Goal: Check status: Check status

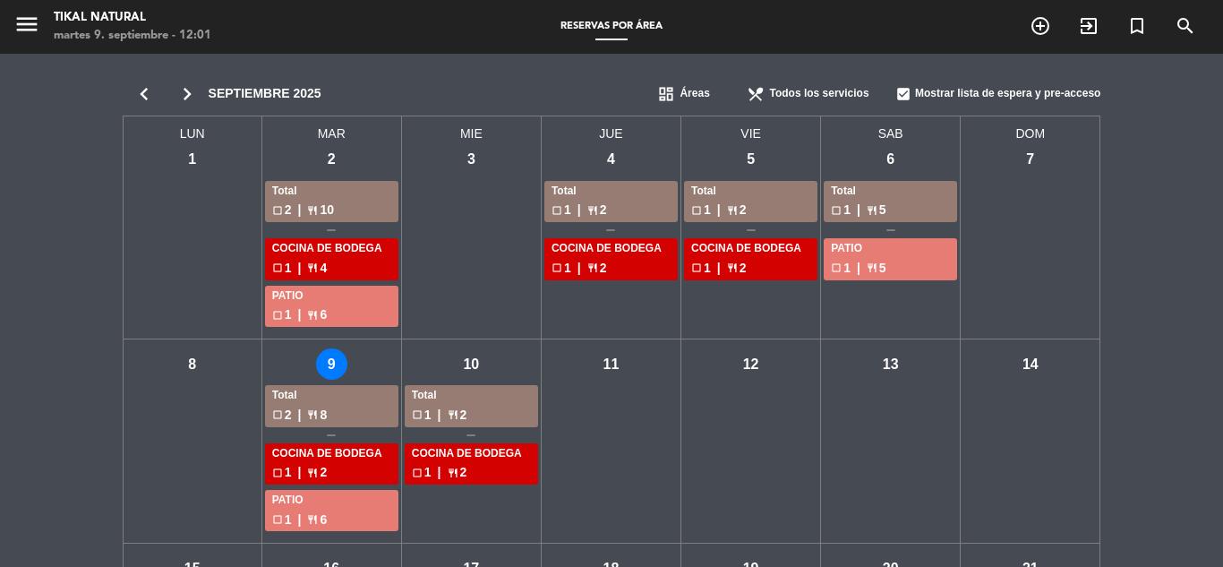
click at [334, 412] on div "check_box_outline_blank 2 | restaurant 8" at bounding box center [331, 415] width 119 height 21
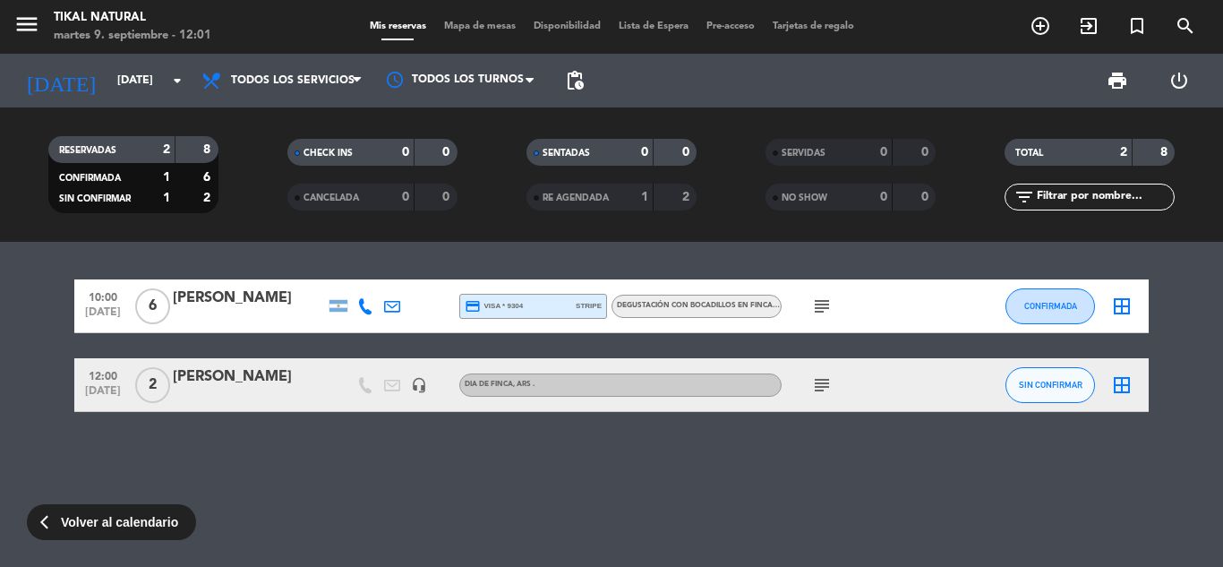
click at [817, 303] on icon "subject" at bounding box center [821, 305] width 21 height 21
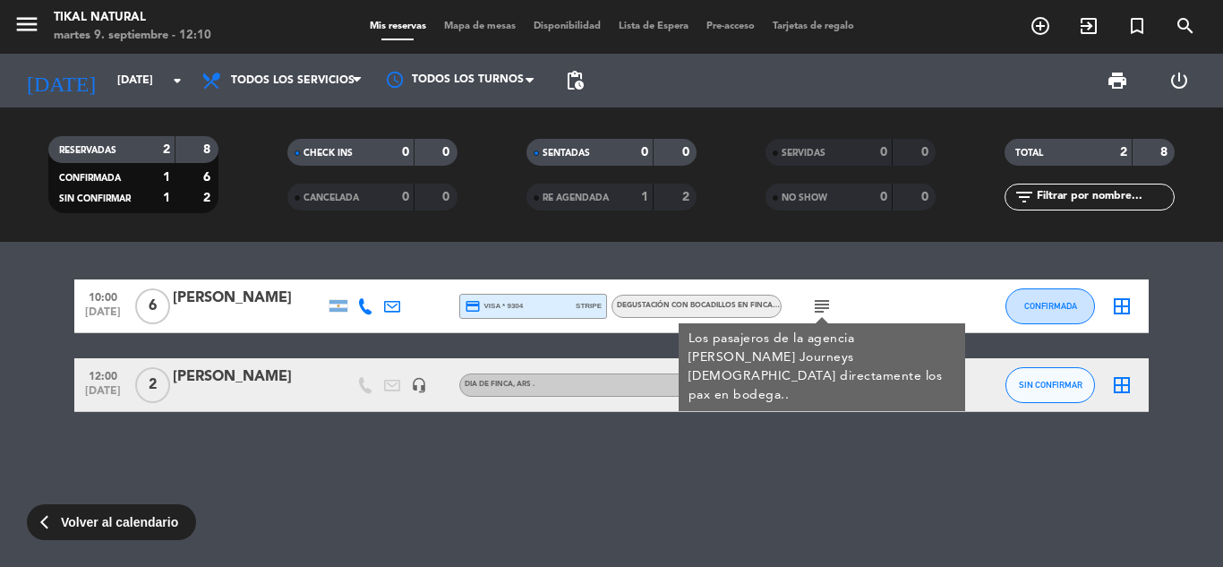
click at [701, 484] on div "10:00 [DATE] 6 [PERSON_NAME] credit_card visa * 9304 stripe DEGUSTACIÓN CON BOC…" at bounding box center [611, 404] width 1223 height 325
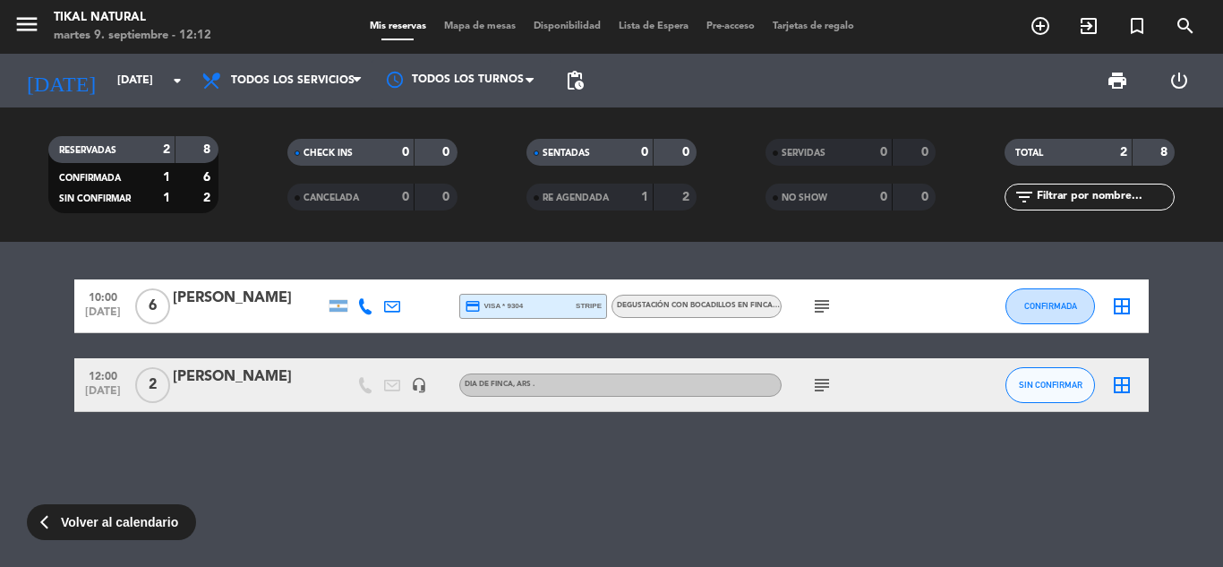
click at [147, 529] on span "Volver al calendario" at bounding box center [119, 522] width 117 height 21
